Goal: Find specific page/section: Find specific page/section

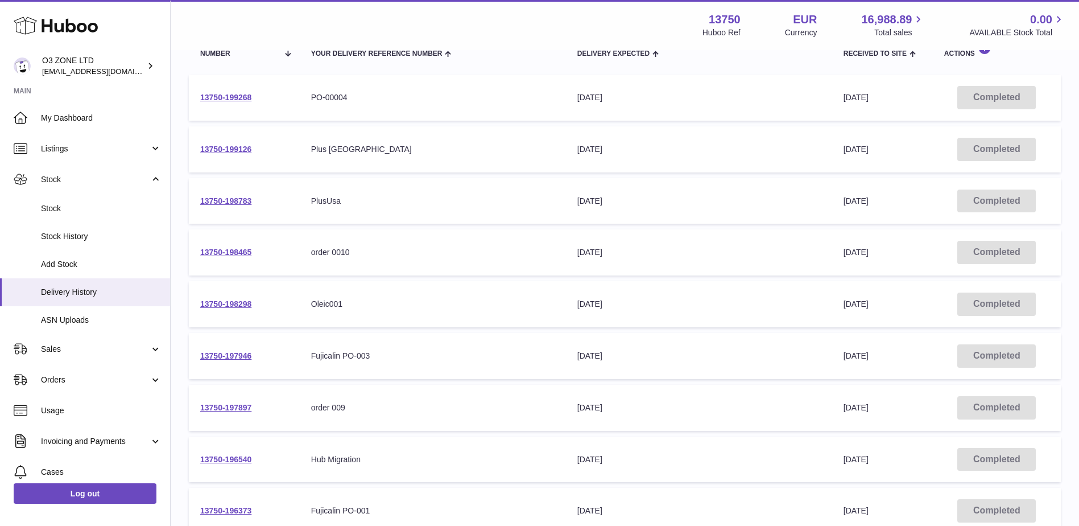
scroll to position [108, 0]
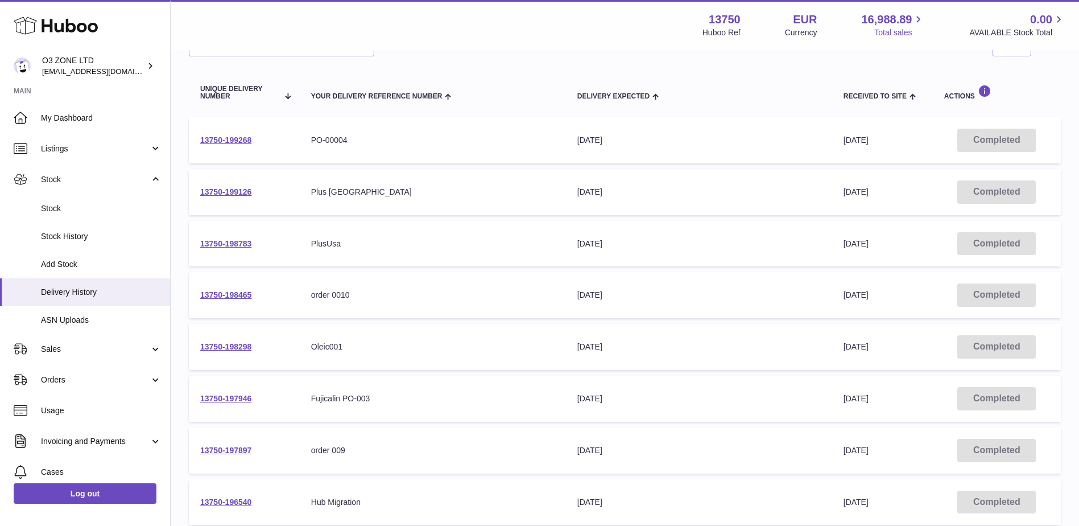
click at [890, 17] on span "16,988.89" at bounding box center [886, 19] width 51 height 15
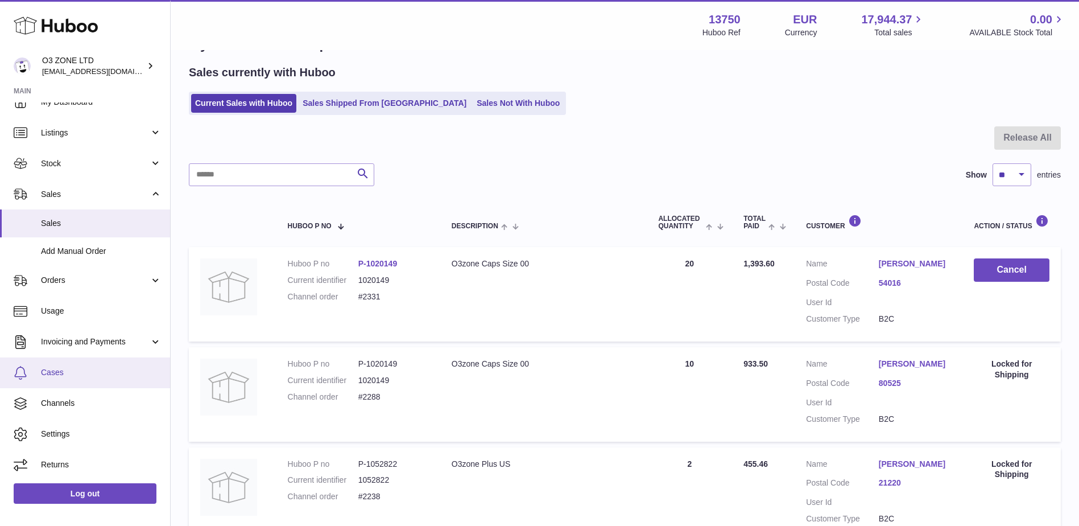
scroll to position [57, 0]
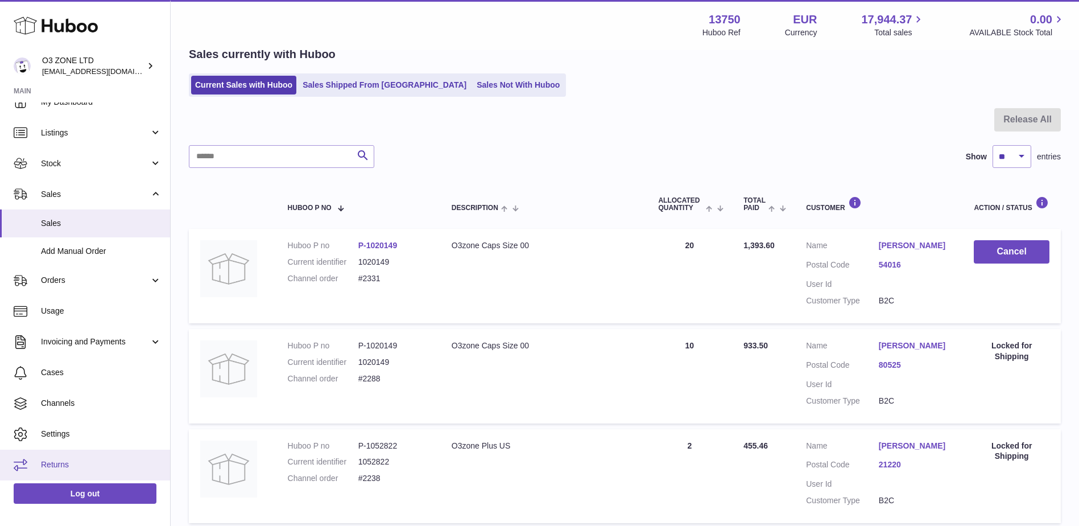
click at [67, 457] on link "Returns" at bounding box center [85, 464] width 170 height 31
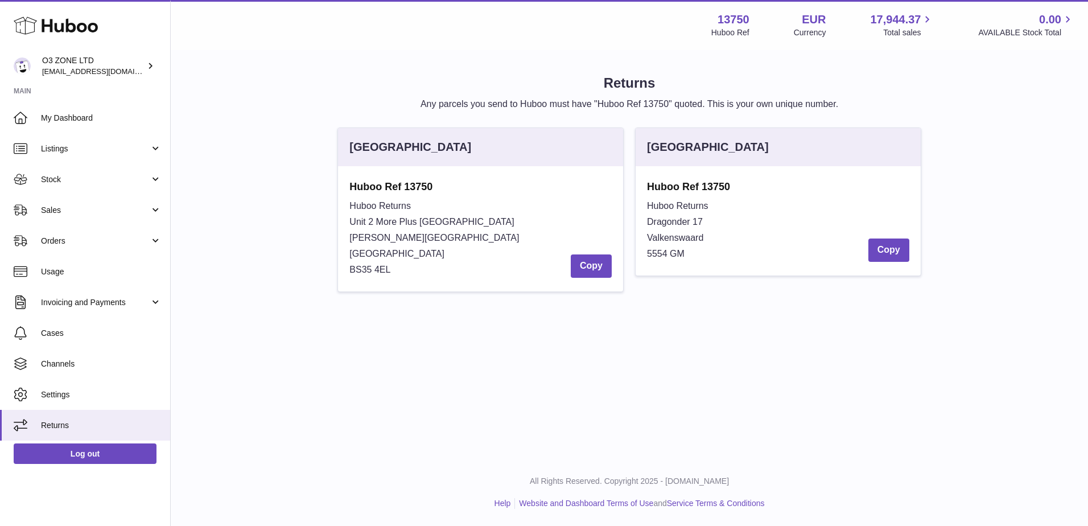
drag, startPoint x: 402, startPoint y: 272, endPoint x: 346, endPoint y: 229, distance: 70.6
click at [346, 229] on div "Huboo Ref 13750 Huboo Returns Unit 2 More Plus Central Park Hudson Ave Severn B…" at bounding box center [480, 228] width 285 height 125
copy div "Unit 2 More Plus Central Park Hudson Ave Severn Beach BS35 4EL"
click at [303, 140] on div "United Kingdom Huboo Ref 13750 Huboo Returns Unit 2 More Plus Central Park Huds…" at bounding box center [629, 215] width 892 height 176
